Goal: Navigation & Orientation: Find specific page/section

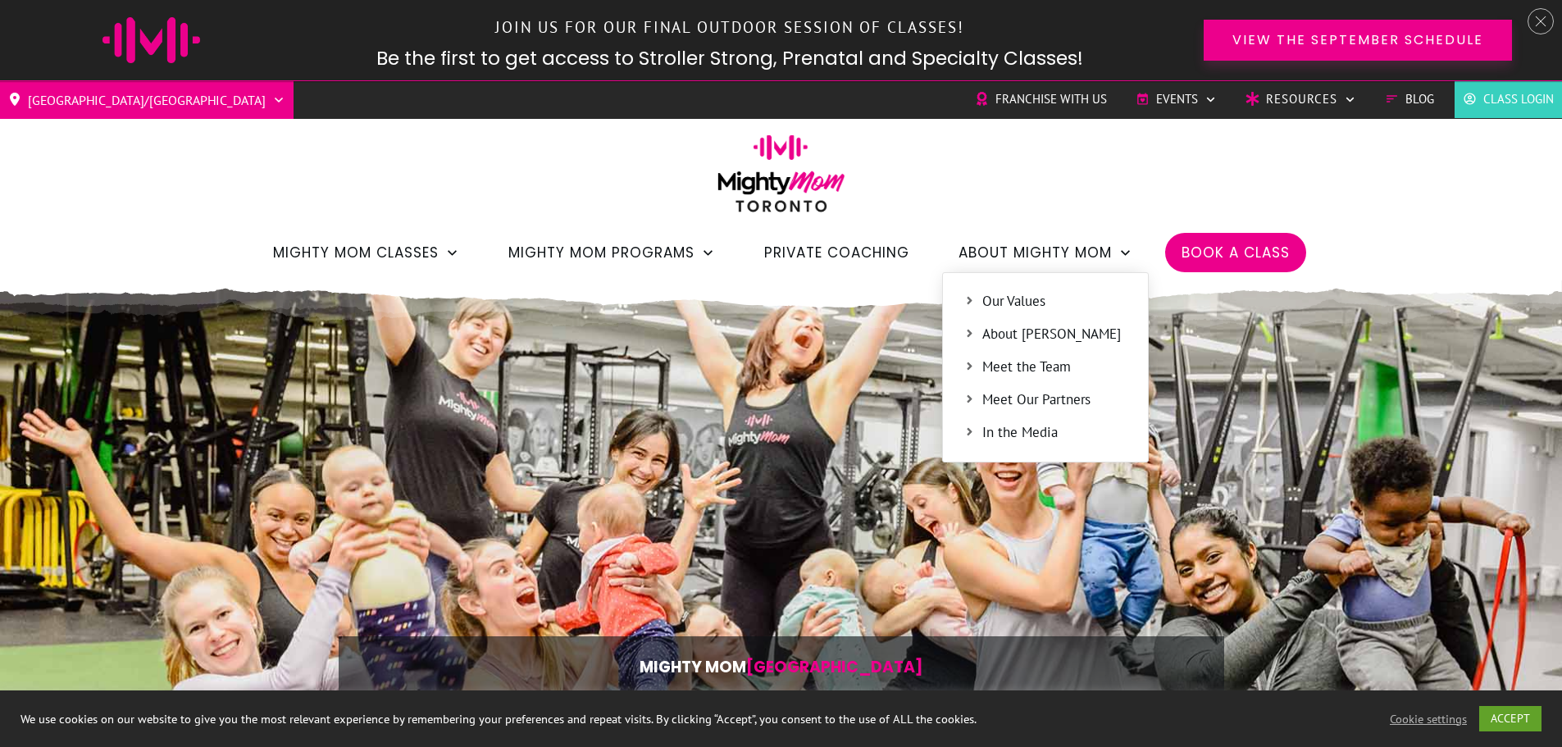
click at [1038, 373] on span "Meet the Team" at bounding box center [1054, 367] width 145 height 21
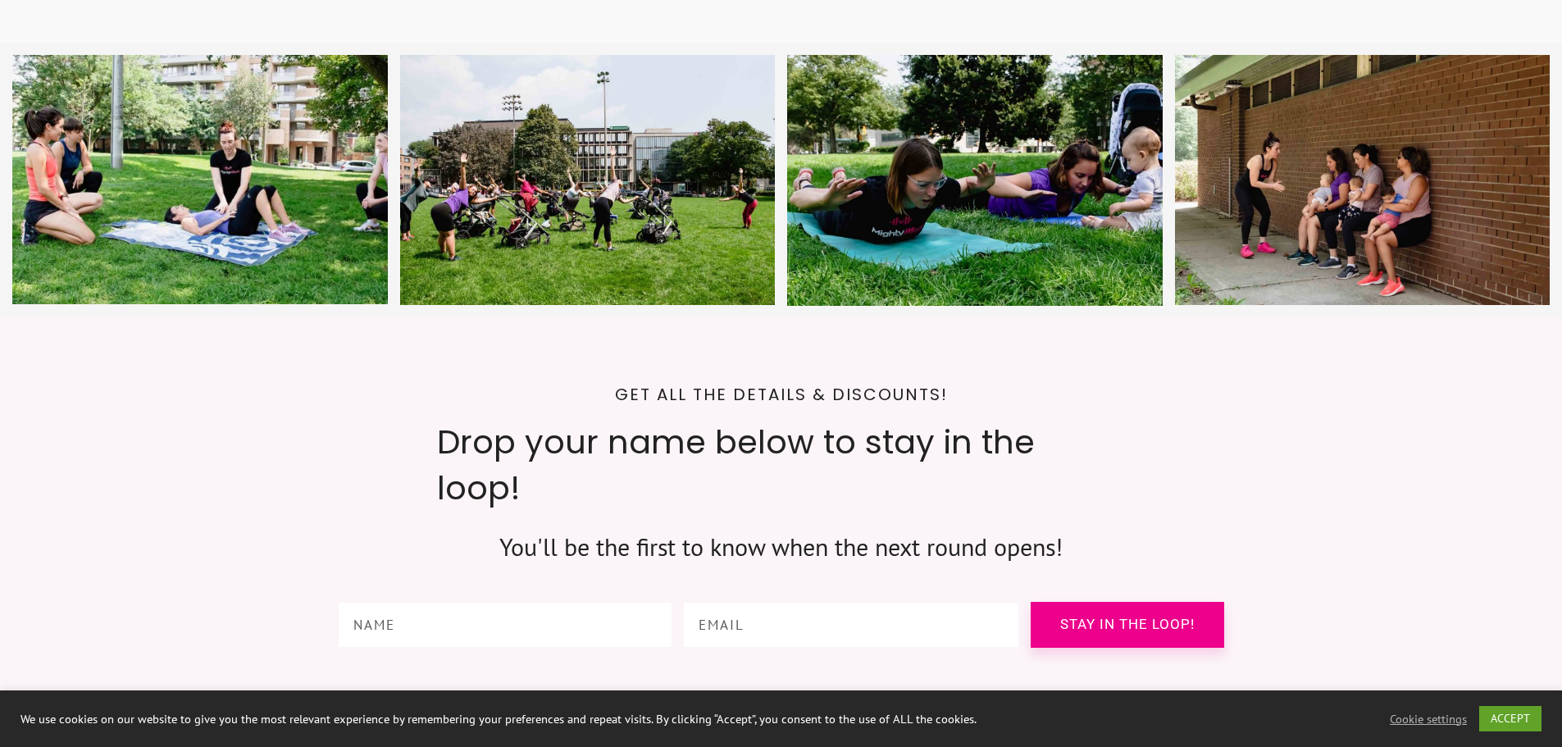
scroll to position [5902, 0]
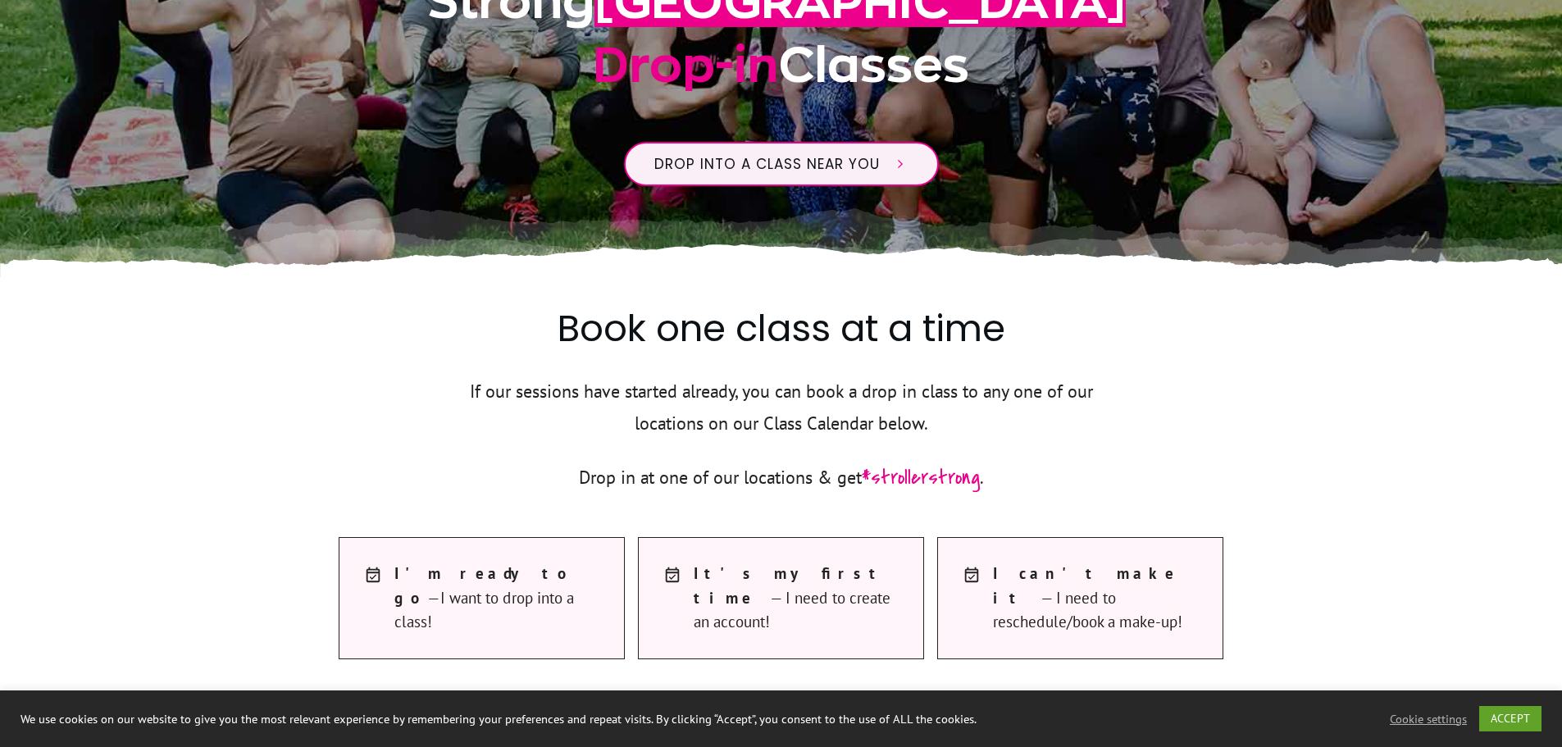
scroll to position [574, 0]
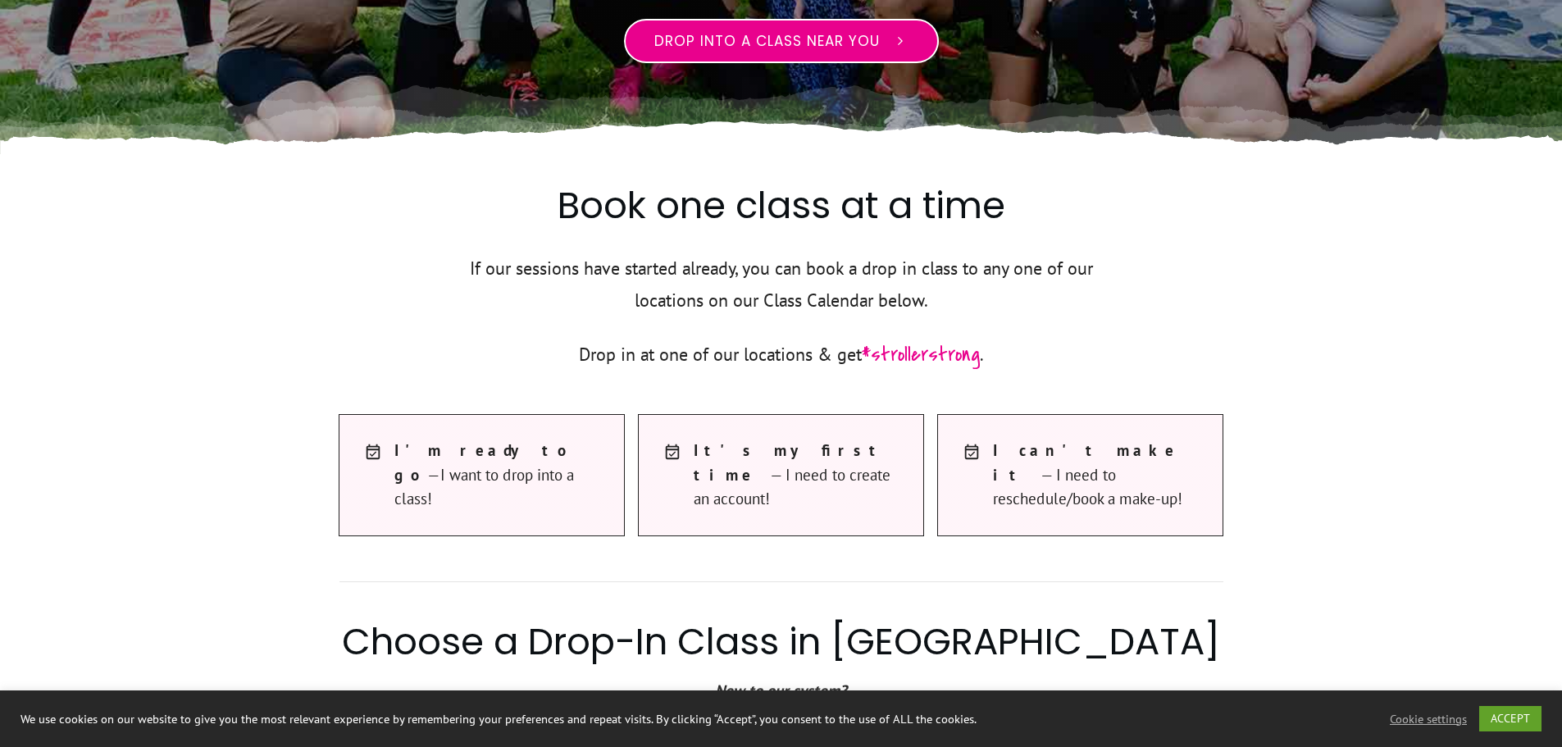
click at [839, 48] on span "Drop into a class near you" at bounding box center [766, 41] width 225 height 20
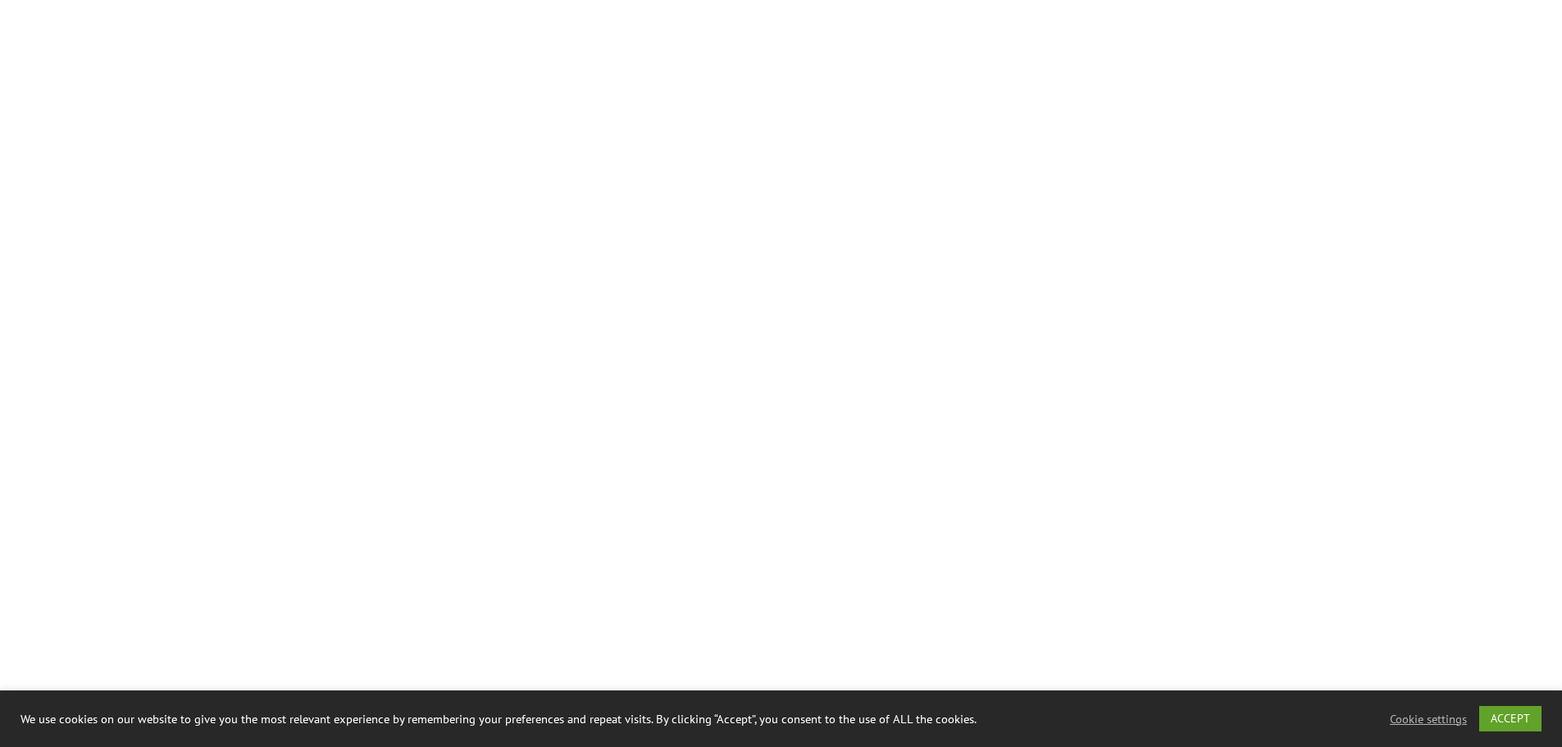
scroll to position [7344, 0]
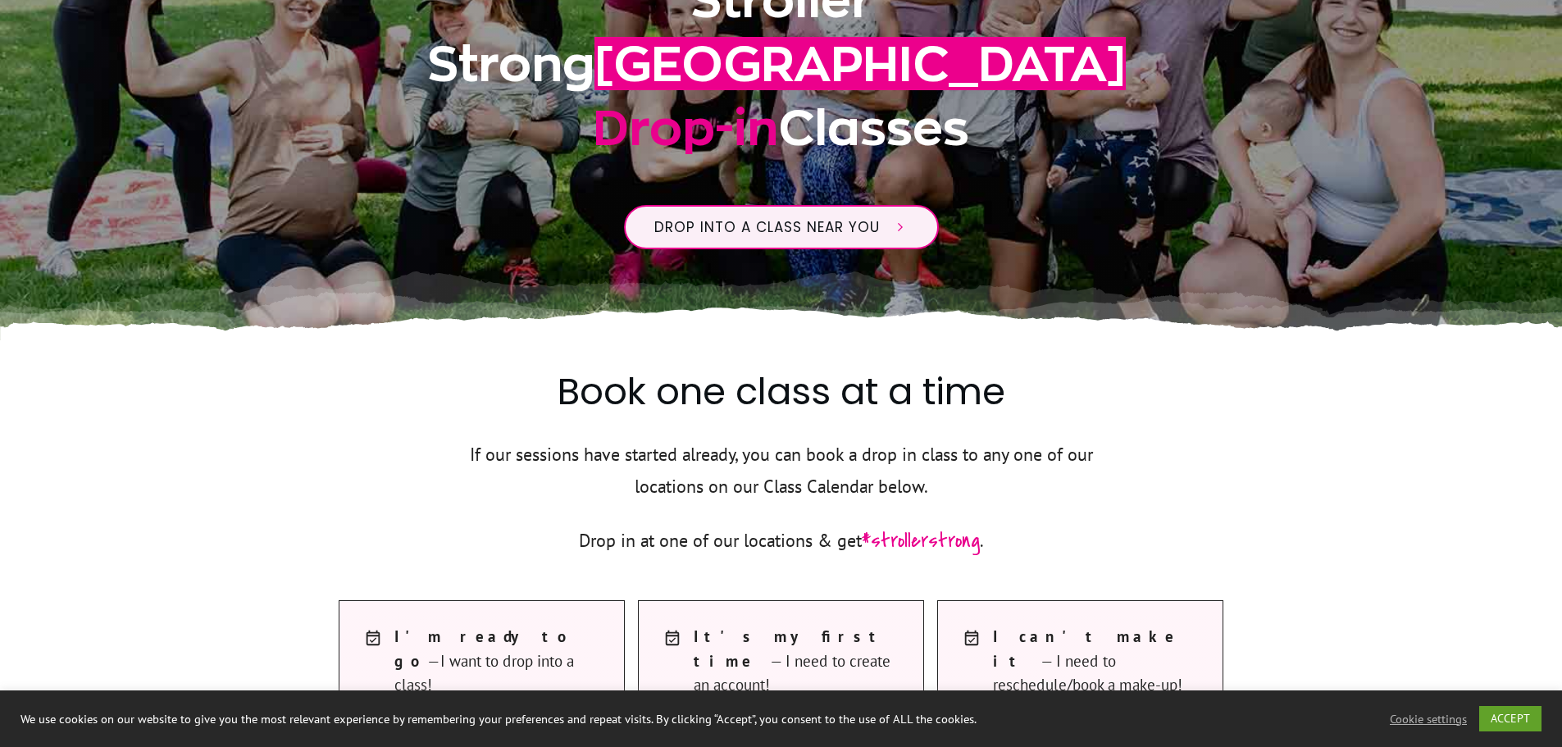
scroll to position [0, 0]
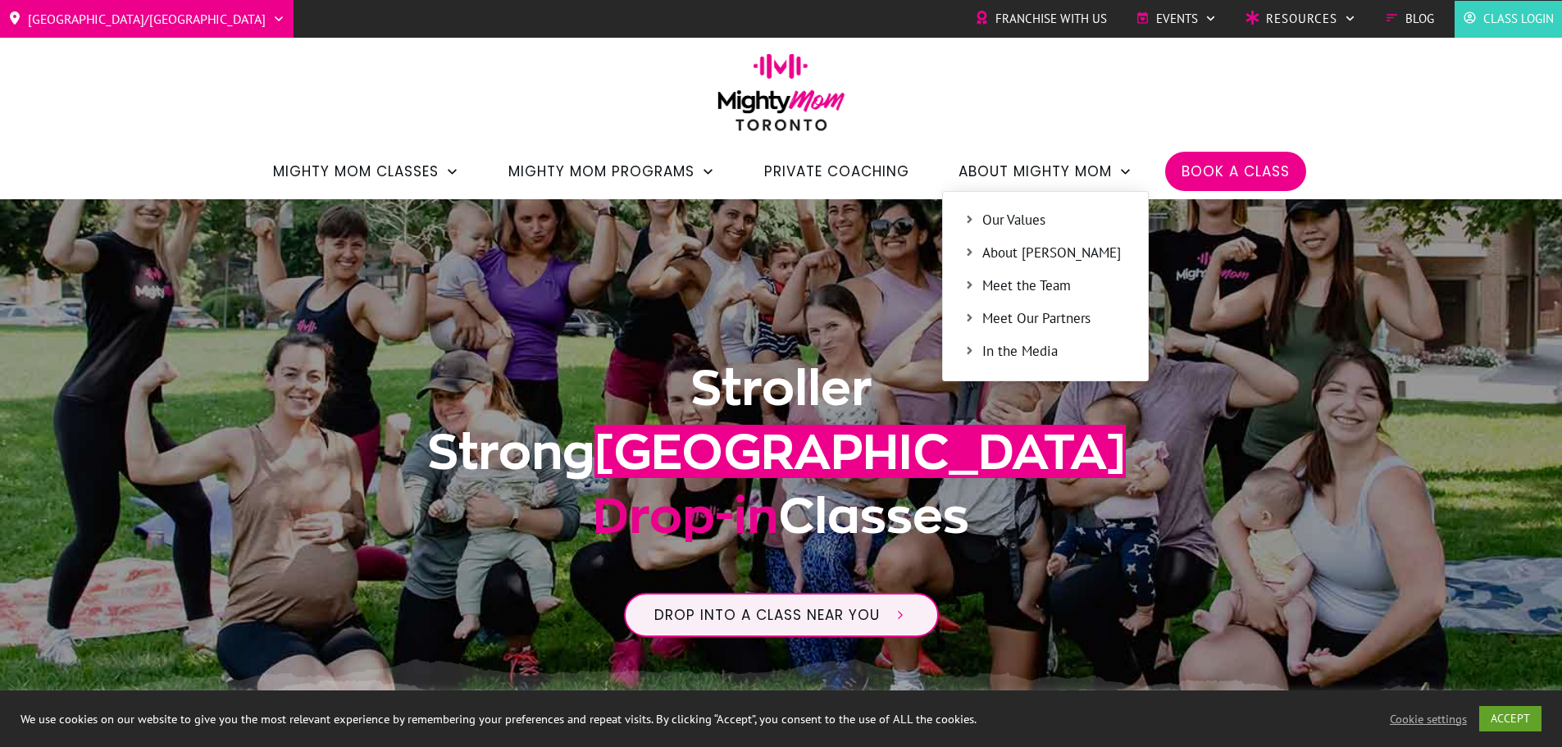
click at [1024, 251] on span "About [PERSON_NAME]" at bounding box center [1054, 253] width 145 height 21
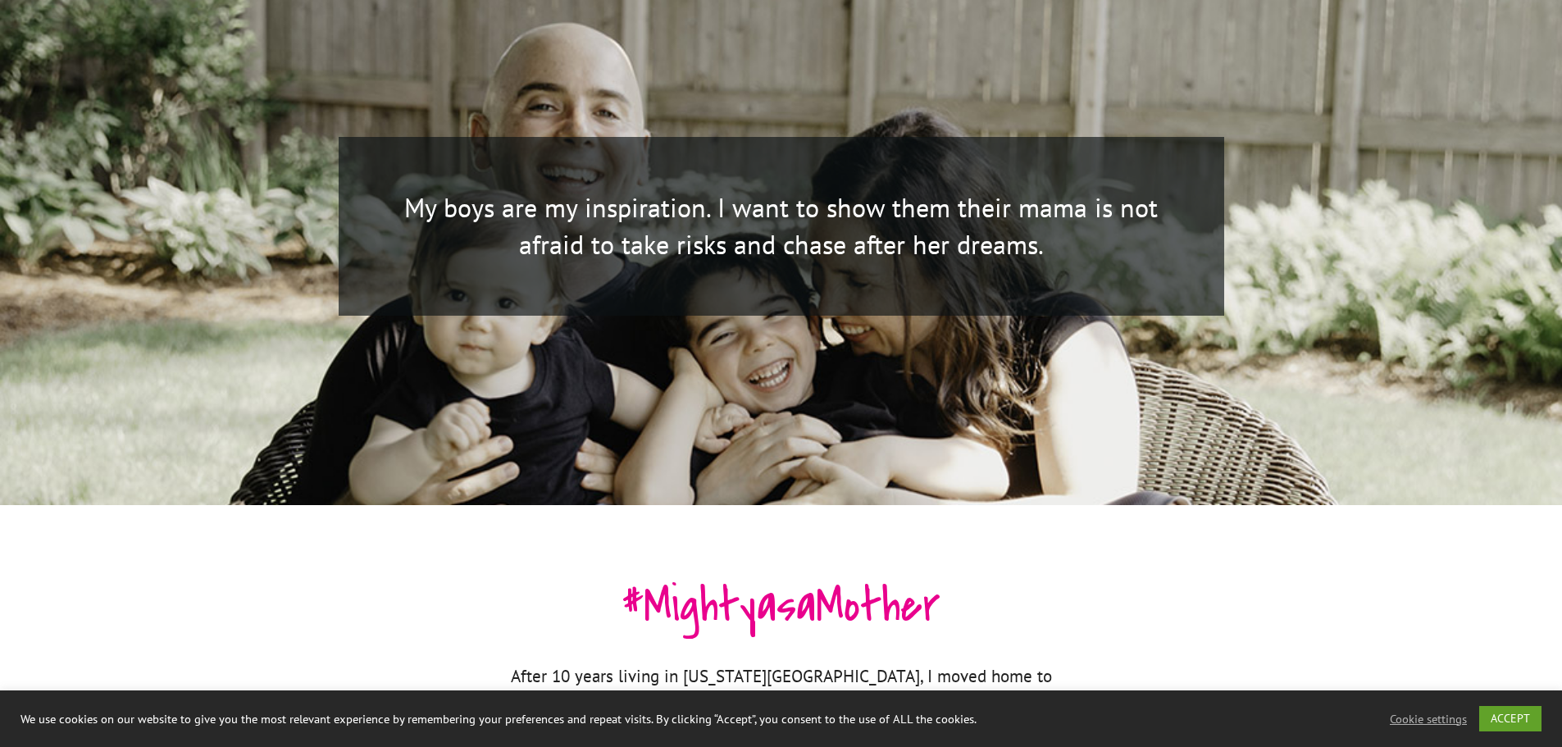
scroll to position [2131, 0]
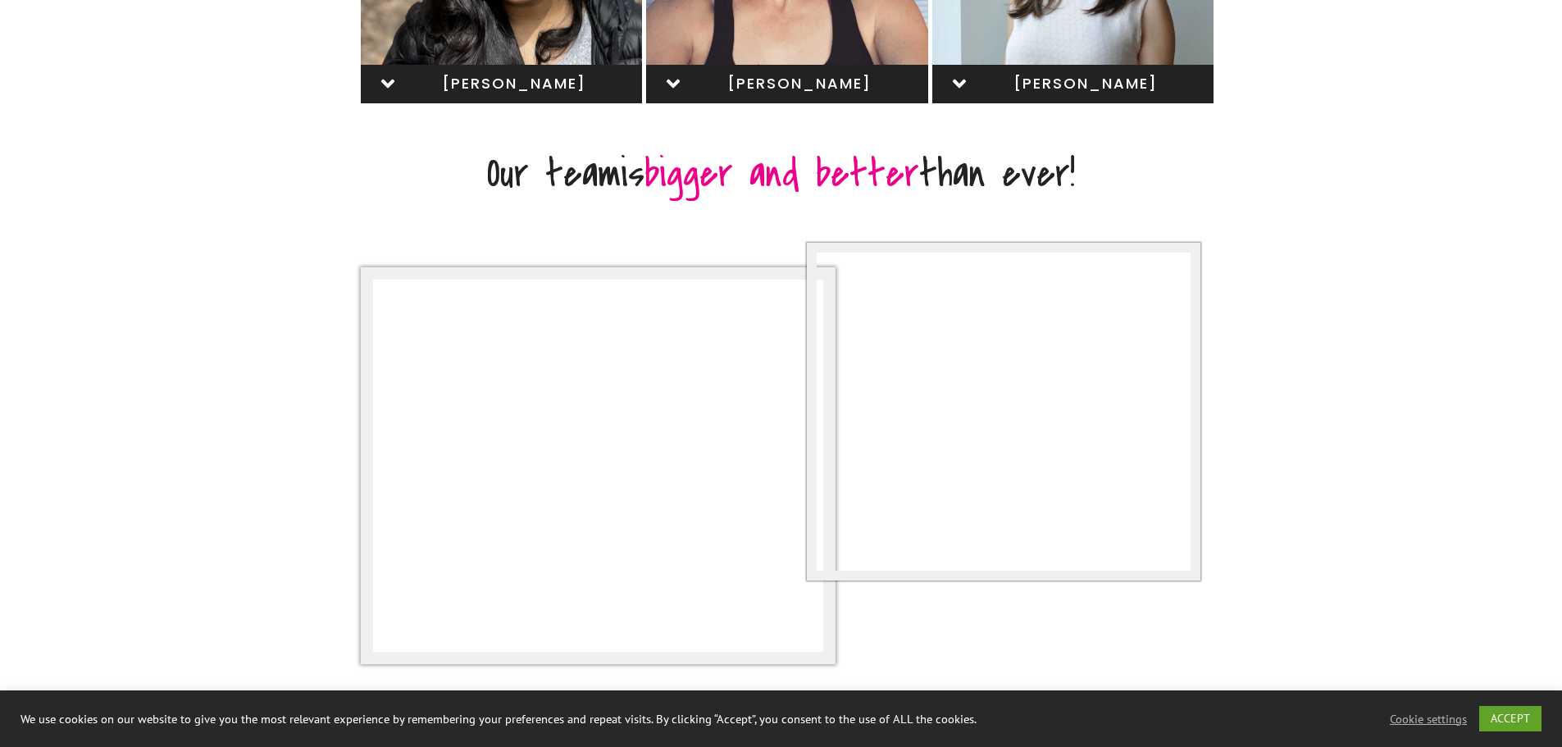
scroll to position [1230, 0]
